Goal: Information Seeking & Learning: Learn about a topic

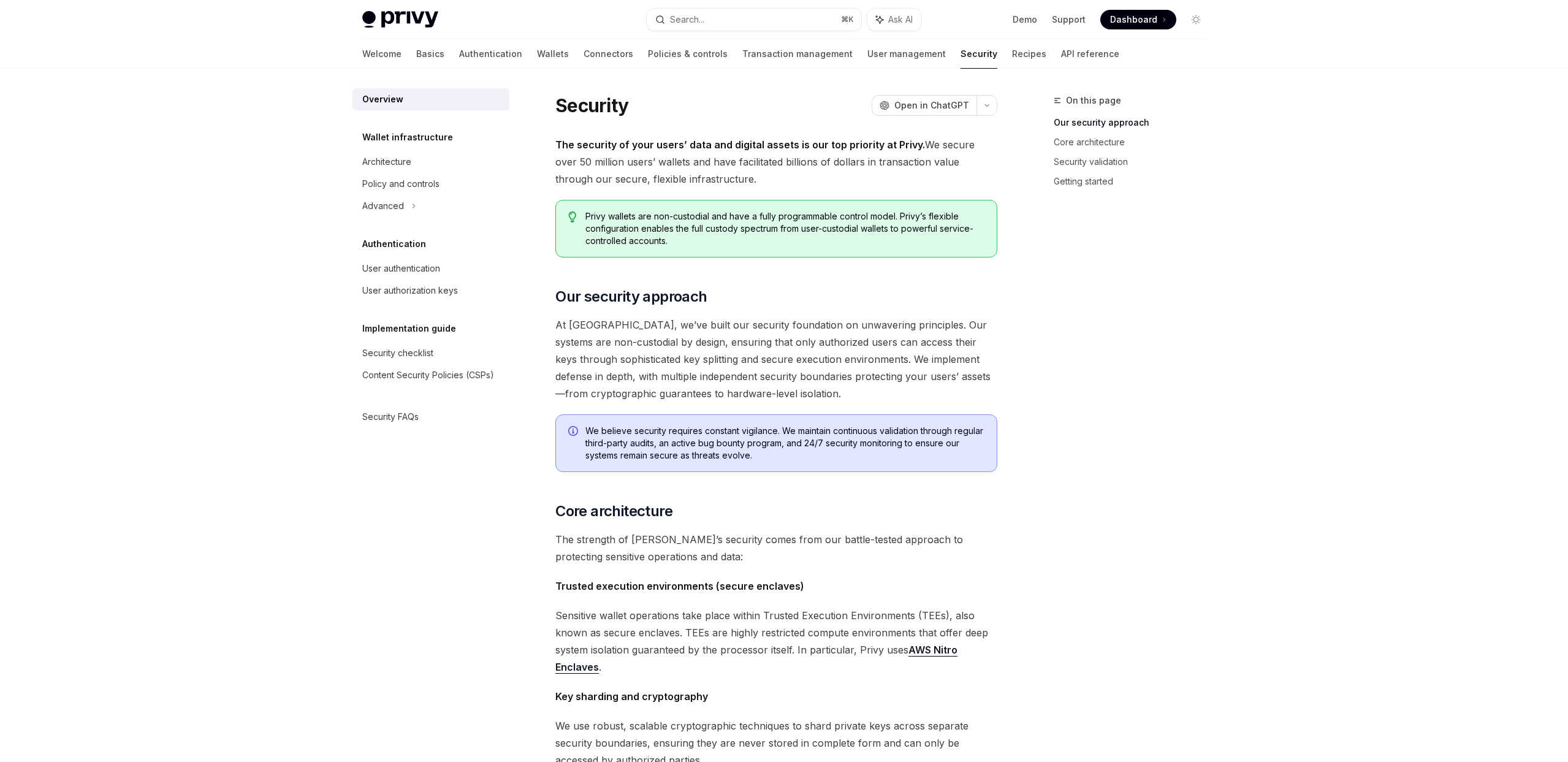
type textarea "*"
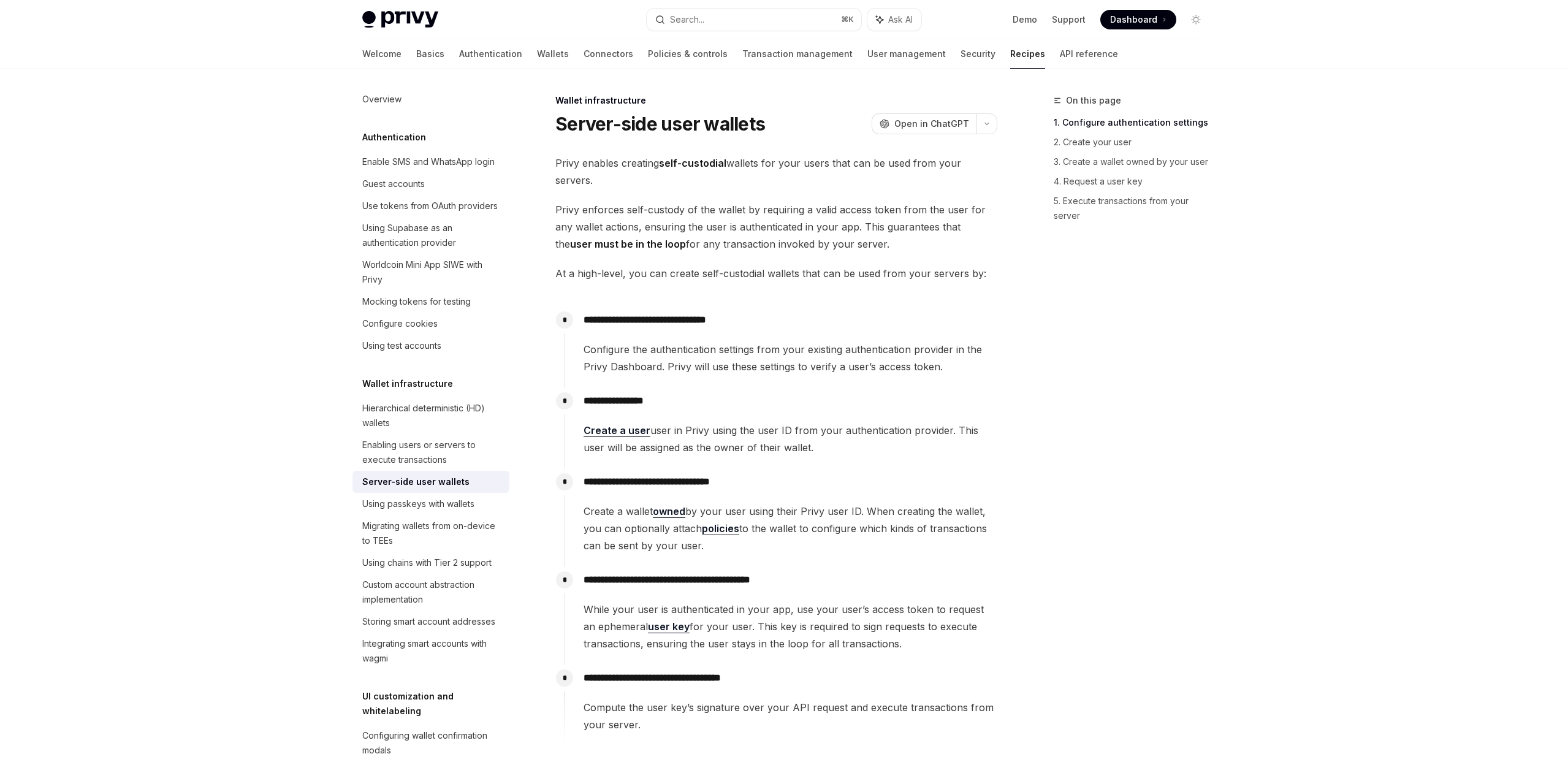
type textarea "*"
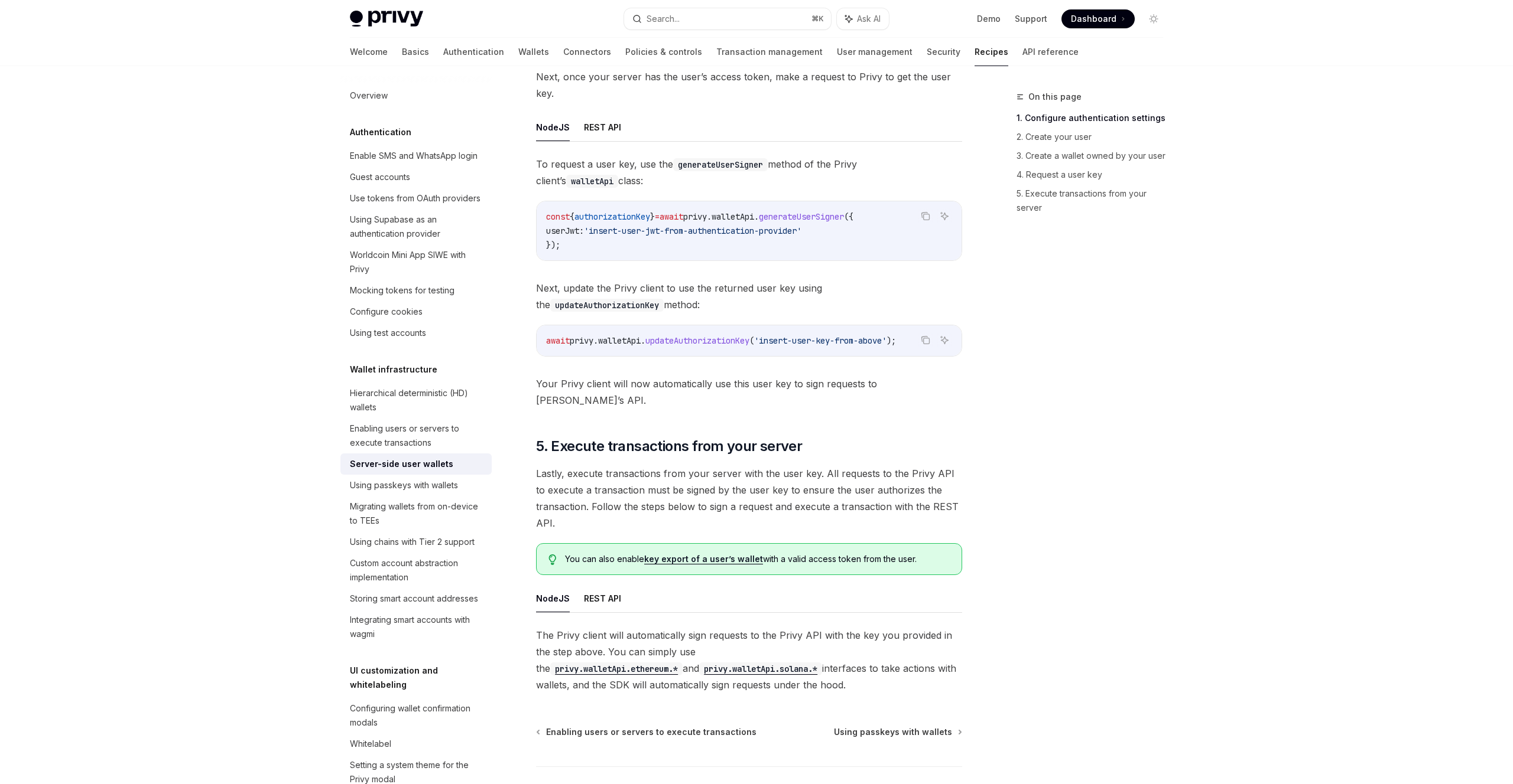
scroll to position [1895, 0]
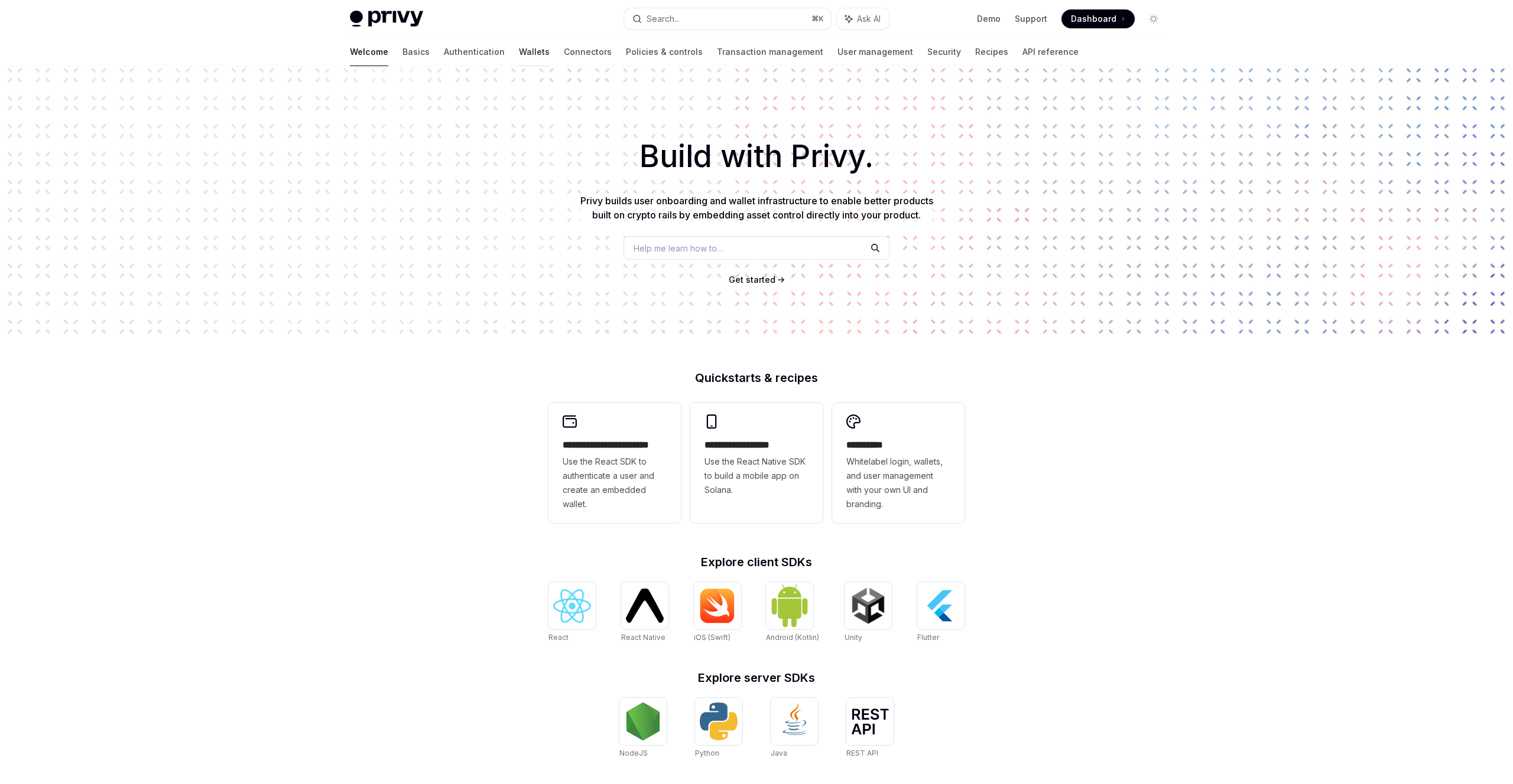
click at [519, 54] on link "Wallets" at bounding box center [534, 52] width 31 height 29
type textarea "*"
